Goal: Use online tool/utility: Utilize a website feature to perform a specific function

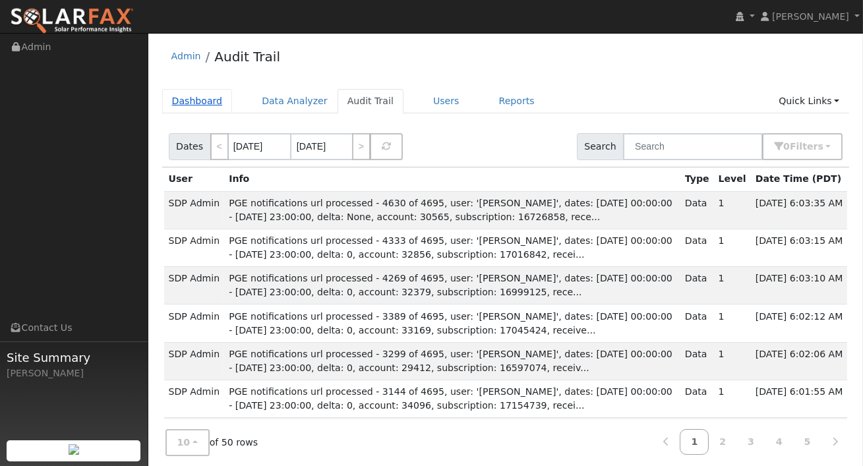
click at [181, 98] on link "Dashboard" at bounding box center [197, 101] width 71 height 24
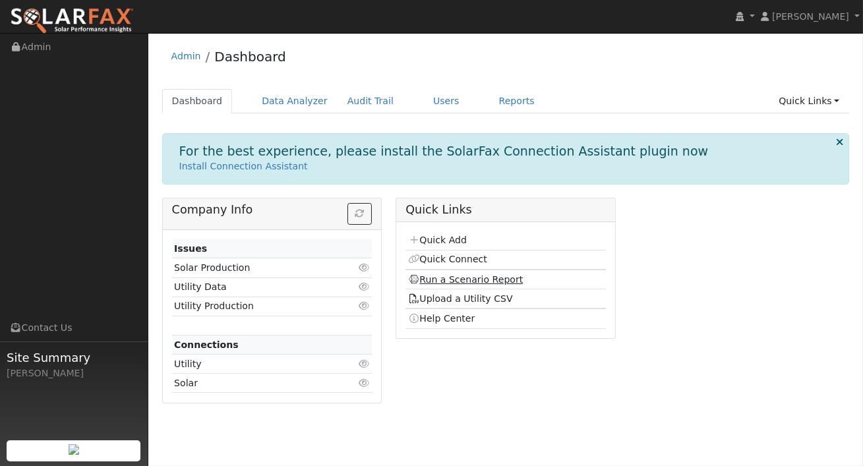
click at [460, 282] on link "Run a Scenario Report" at bounding box center [465, 279] width 115 height 11
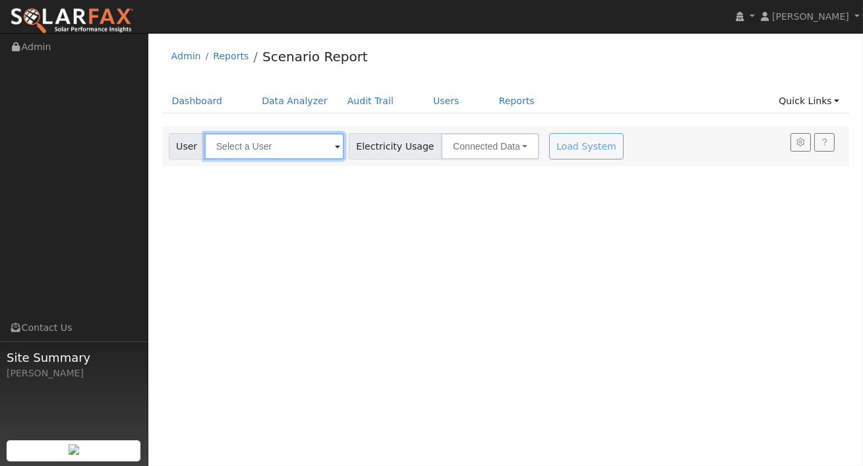
click at [290, 155] on input "text" at bounding box center [274, 146] width 140 height 26
click at [311, 146] on img at bounding box center [327, 145] width 33 height 25
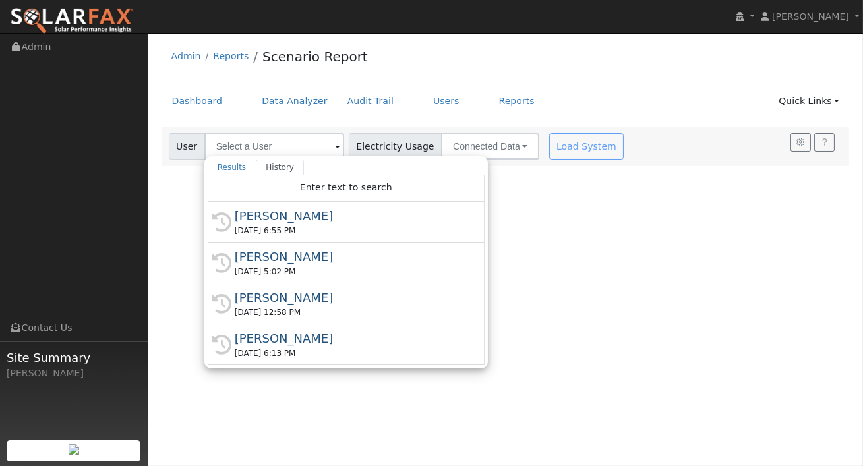
click at [258, 226] on div "[DATE] 6:55 PM" at bounding box center [352, 231] width 235 height 12
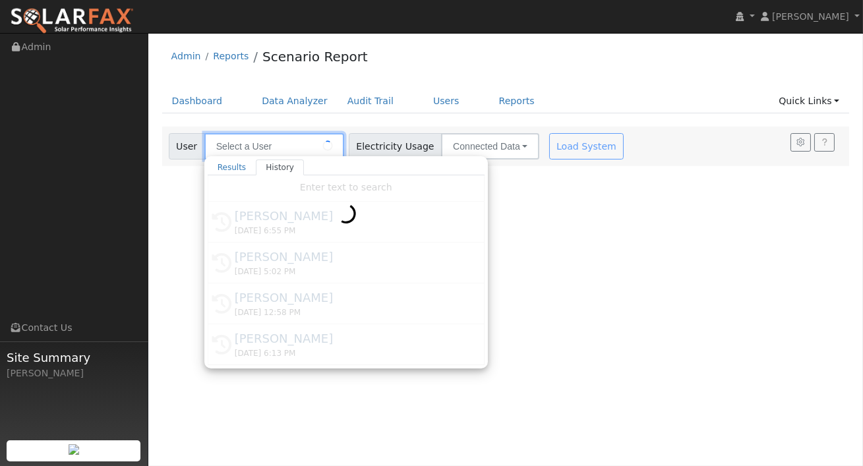
type input "[PERSON_NAME]"
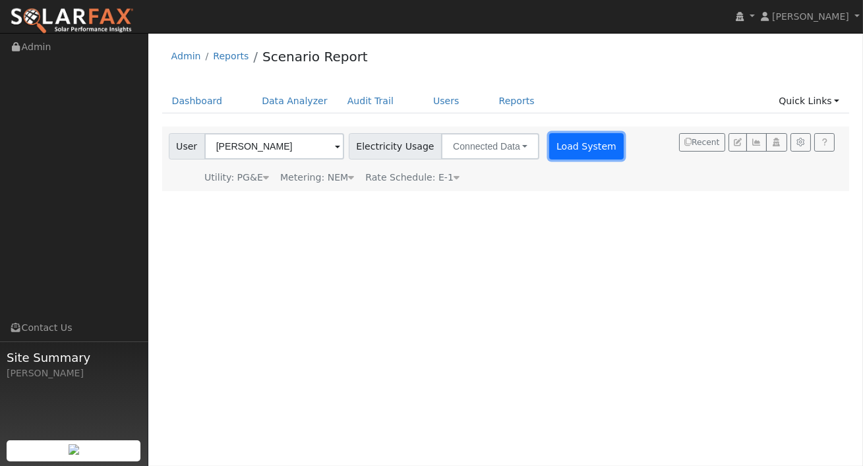
click at [549, 154] on button "Load System" at bounding box center [586, 146] width 75 height 26
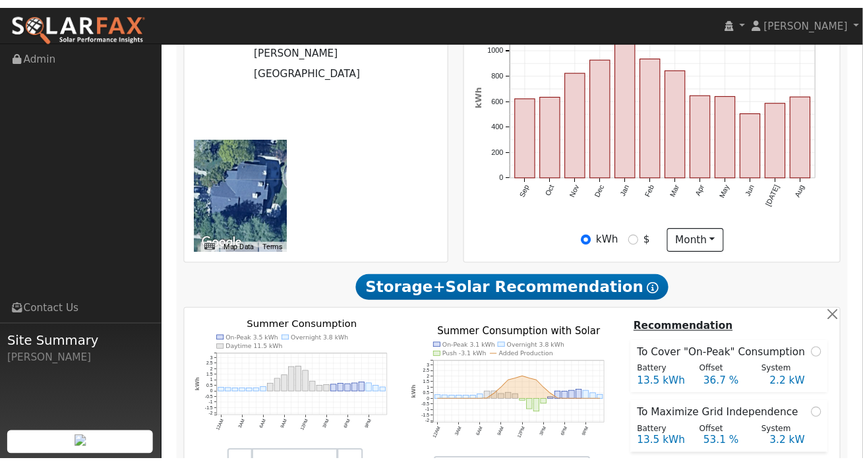
scroll to position [350, 0]
